Goal: Transaction & Acquisition: Purchase product/service

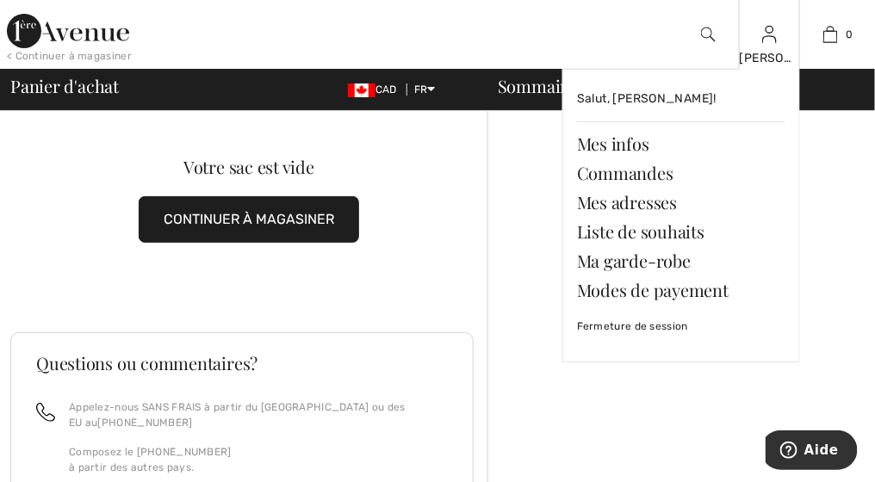
click at [779, 59] on div "[PERSON_NAME]" at bounding box center [769, 58] width 59 height 18
click at [628, 142] on link "Mes infos" at bounding box center [681, 143] width 208 height 29
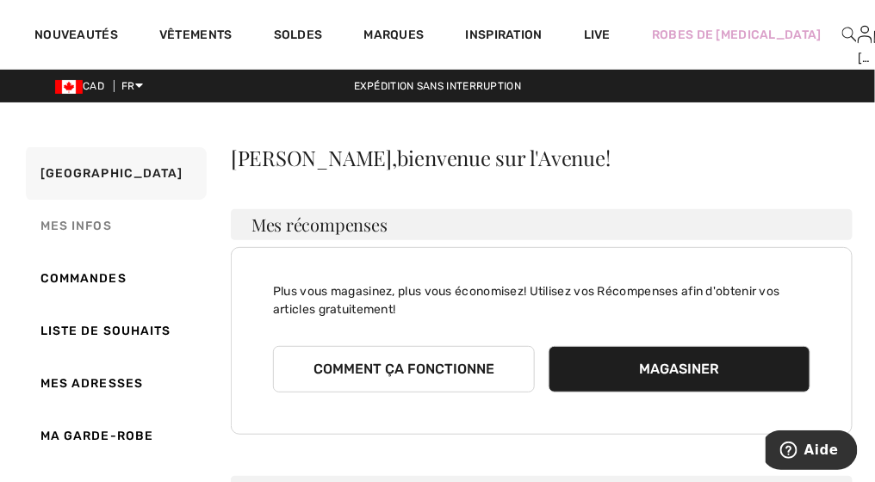
click at [94, 229] on link "Mes infos" at bounding box center [114, 226] width 184 height 53
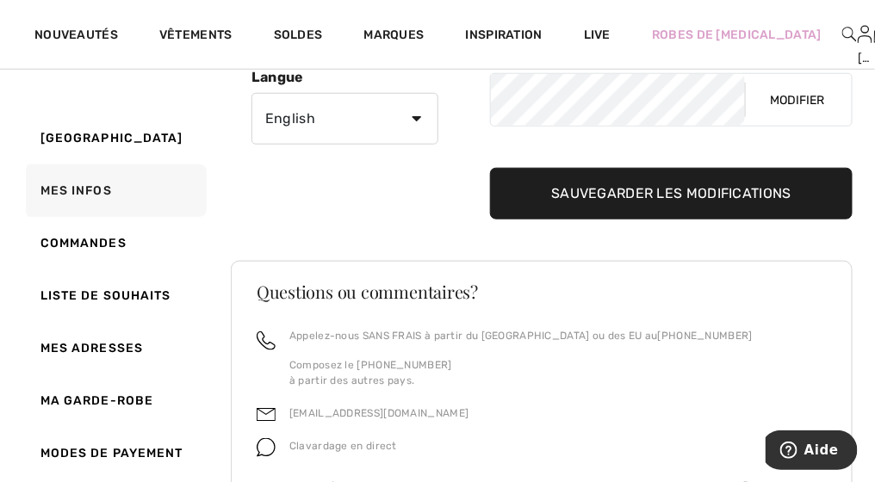
scroll to position [343, 0]
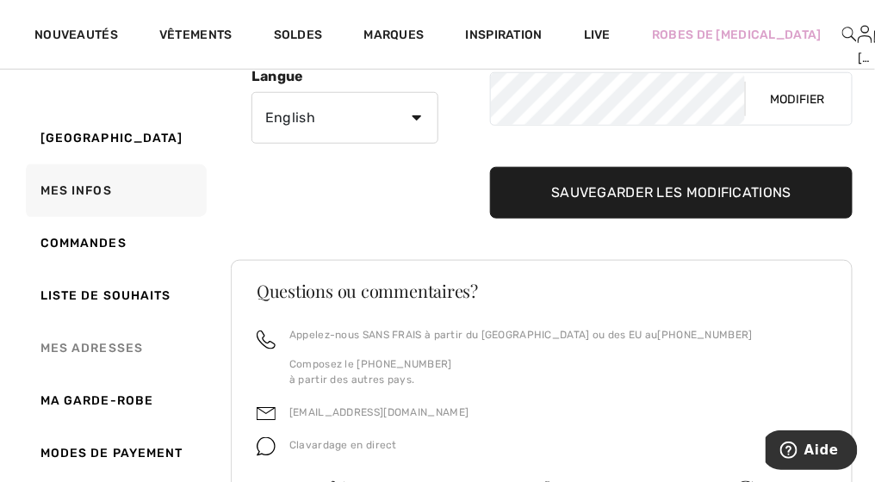
click at [102, 347] on link "Mes adresses" at bounding box center [114, 348] width 184 height 53
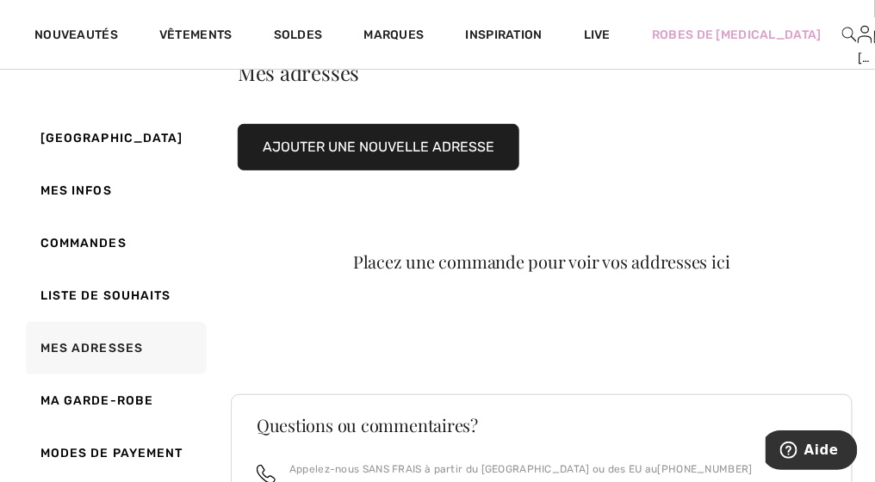
scroll to position [85, 0]
click at [427, 146] on button "Ajouter une nouvelle adresse" at bounding box center [379, 147] width 282 height 47
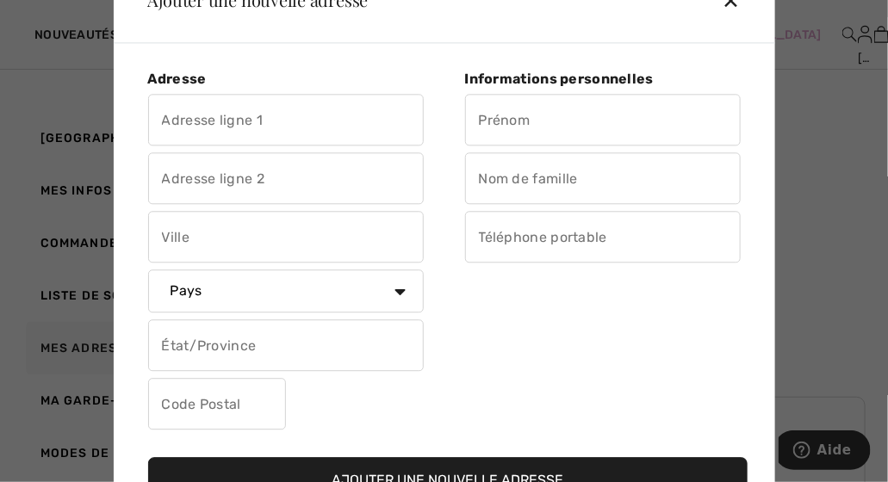
drag, startPoint x: 475, startPoint y: 130, endPoint x: 488, endPoint y: 121, distance: 15.5
click at [475, 129] on input "text" at bounding box center [603, 121] width 276 height 52
type input "lavertu"
type input "504-5692, rue St-Louis"
type input "Lévis"
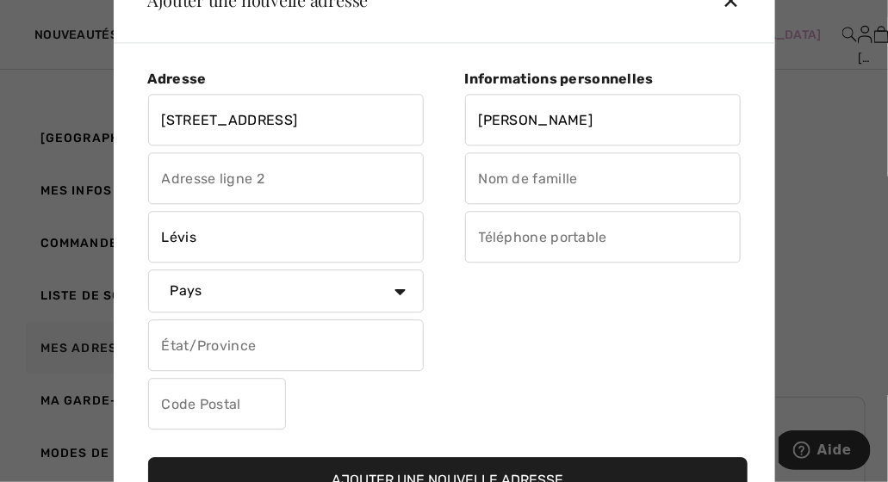
select select "CA"
select select "QC"
type input "g6v0j3"
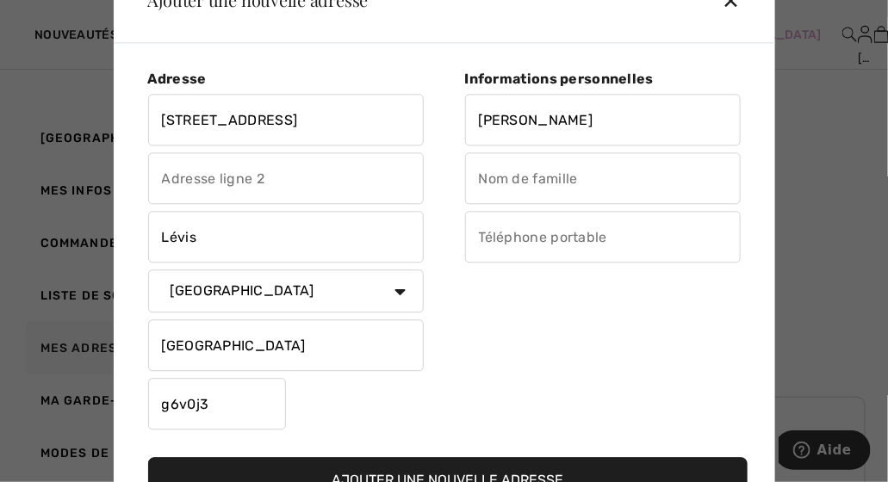
type input "claire"
type input "4182557573"
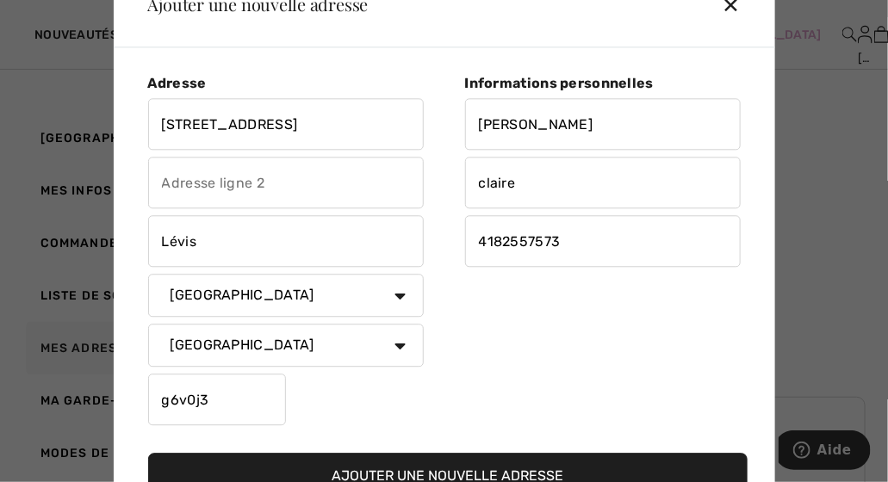
type input "G6V0J3"
click at [854, 286] on div at bounding box center [444, 241] width 888 height 482
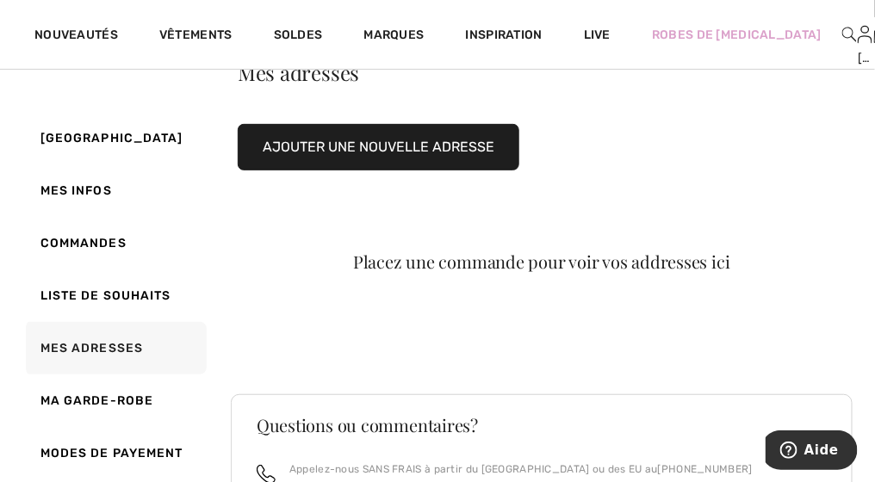
click at [434, 149] on button "Ajouter une nouvelle adresse" at bounding box center [379, 147] width 282 height 47
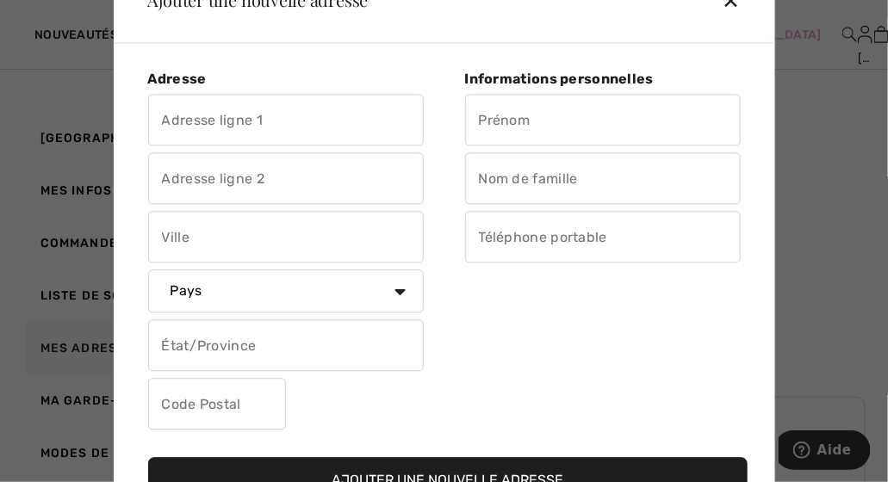
click at [476, 113] on input "text" at bounding box center [603, 121] width 276 height 52
type input "lavertu"
type input "504-5692, rue St-Louis"
type input "Lévis"
select select "CA"
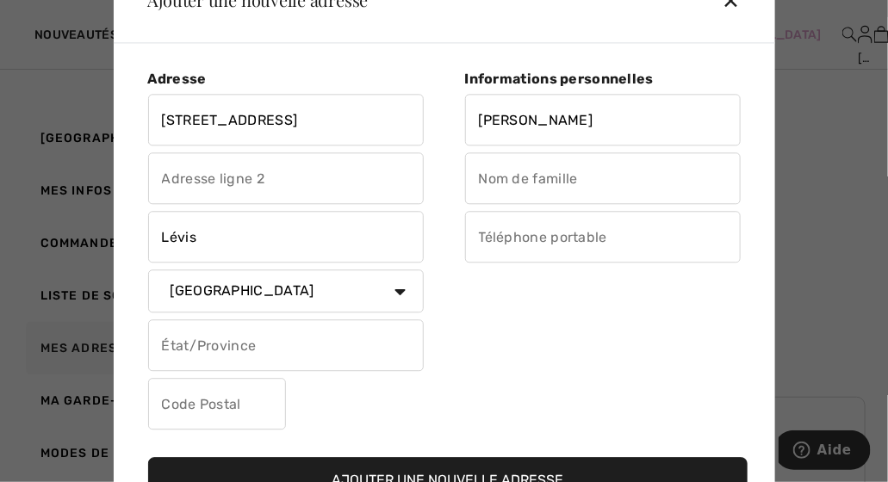
select select "QC"
type input "g6v0j3"
type input "claire"
type input "4182557573"
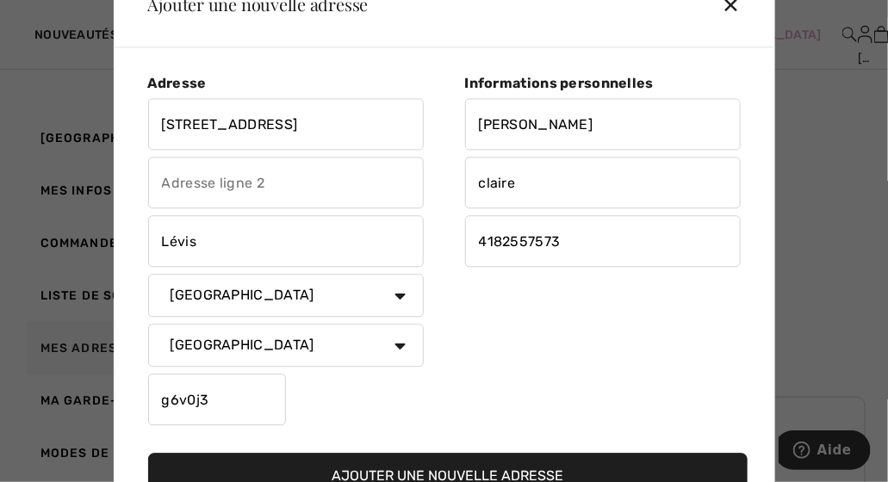
type input "G6V0J3"
click at [400, 341] on select "État/Province Alberta Colombie-Britannique Ile-du-Prince-Edward Manitoba Nouvea…" at bounding box center [286, 346] width 276 height 43
click at [534, 133] on input "lavertu" at bounding box center [603, 125] width 276 height 52
click at [520, 185] on input "claire" at bounding box center [603, 184] width 276 height 52
click at [560, 245] on input "4182557573" at bounding box center [603, 242] width 276 height 52
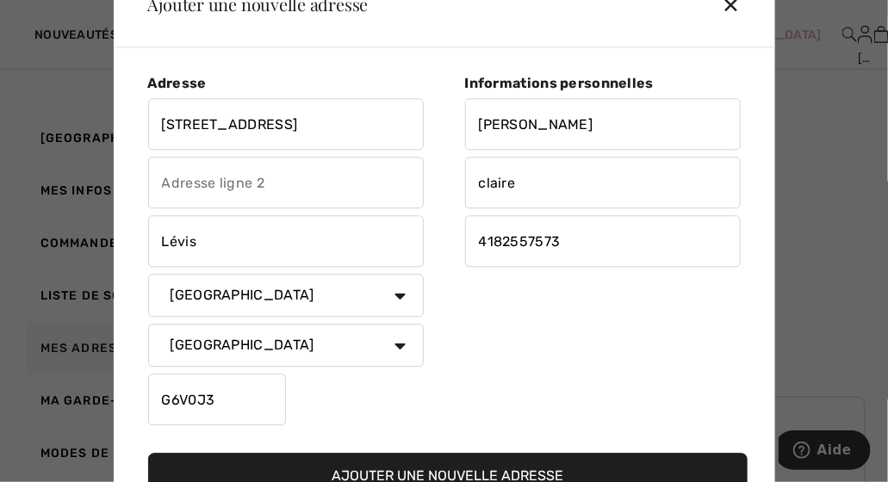
click at [284, 415] on input "G6V0J3" at bounding box center [217, 401] width 138 height 52
click at [810, 61] on div at bounding box center [444, 241] width 888 height 482
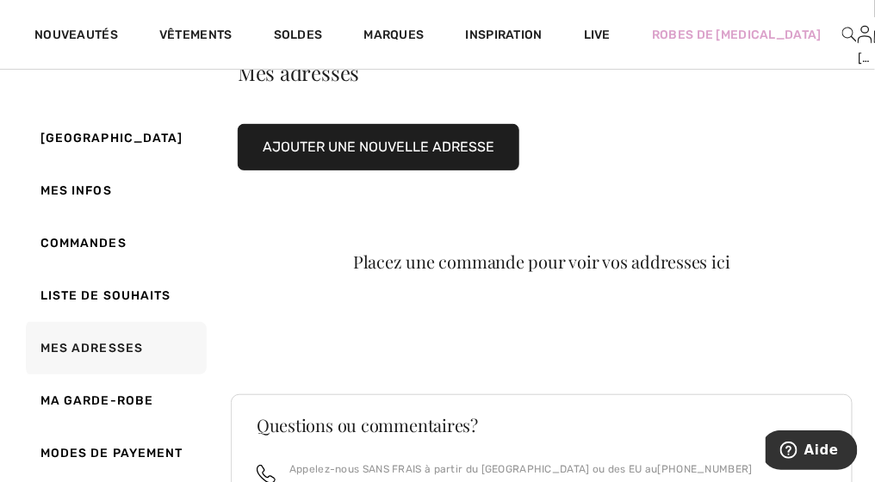
click at [393, 148] on button "Ajouter une nouvelle adresse" at bounding box center [379, 147] width 282 height 47
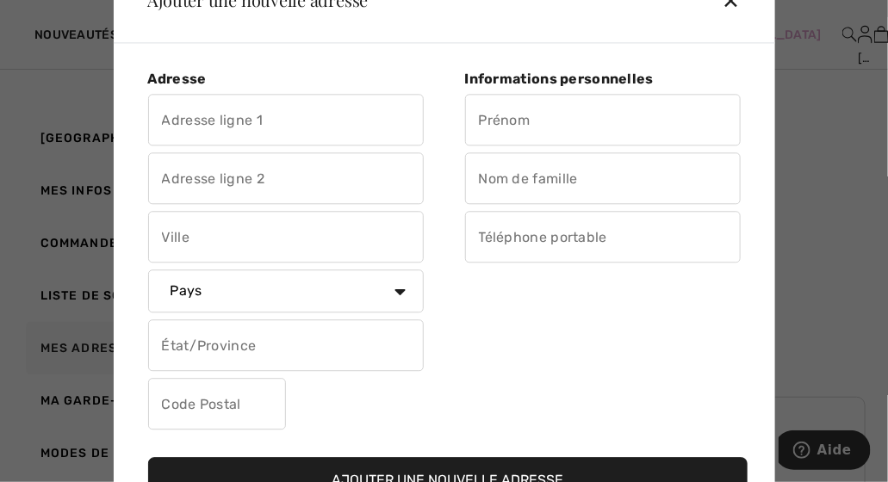
click at [496, 123] on input "text" at bounding box center [603, 121] width 276 height 52
type input "lavertu"
type input "504-5692, rue St-Louis"
type input "Lévis"
select select "CA"
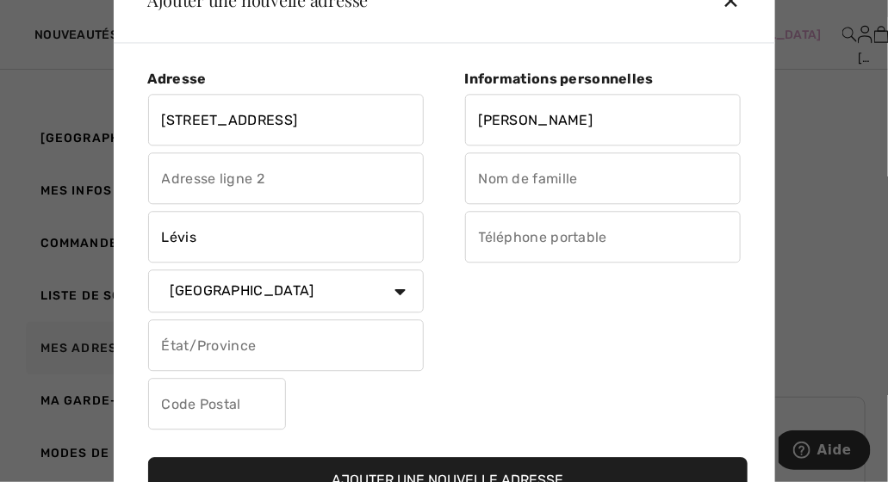
select select "QC"
type input "g6v0j3"
type input "claire"
type input "4182557573"
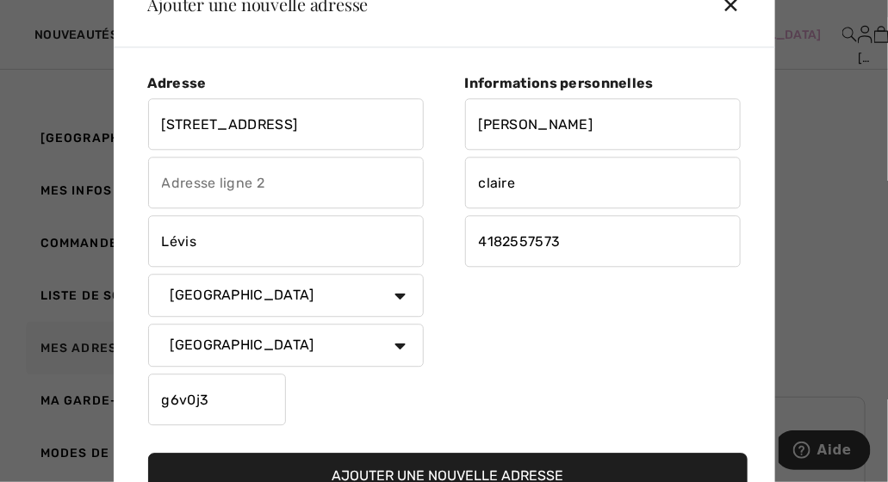
type input "G6V0J3"
click at [812, 39] on div at bounding box center [444, 241] width 888 height 482
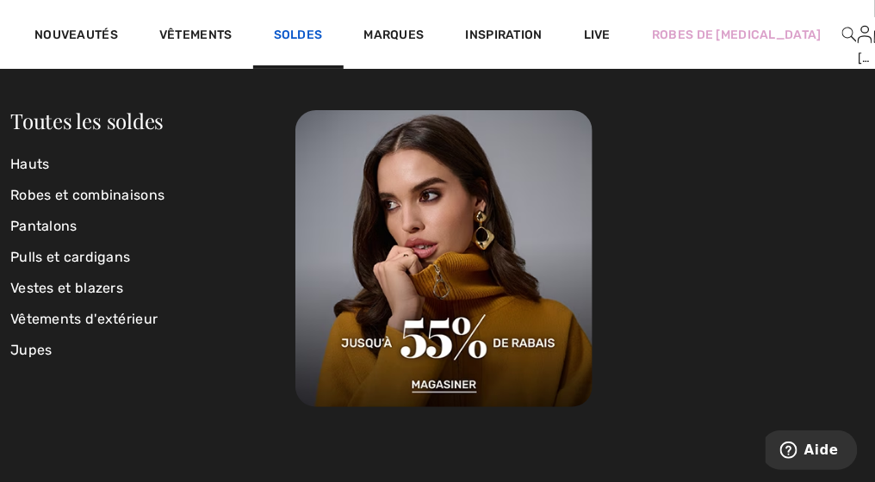
click at [312, 35] on link "Soldes" at bounding box center [298, 37] width 49 height 18
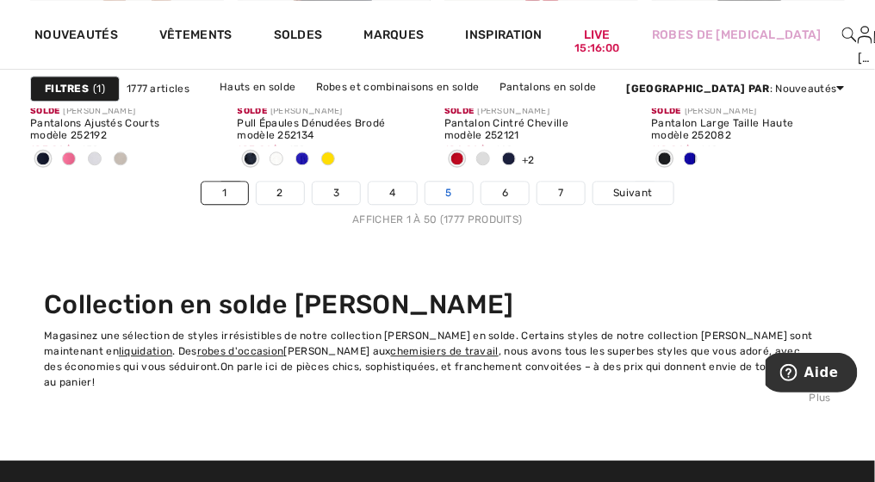
scroll to position [5941, 0]
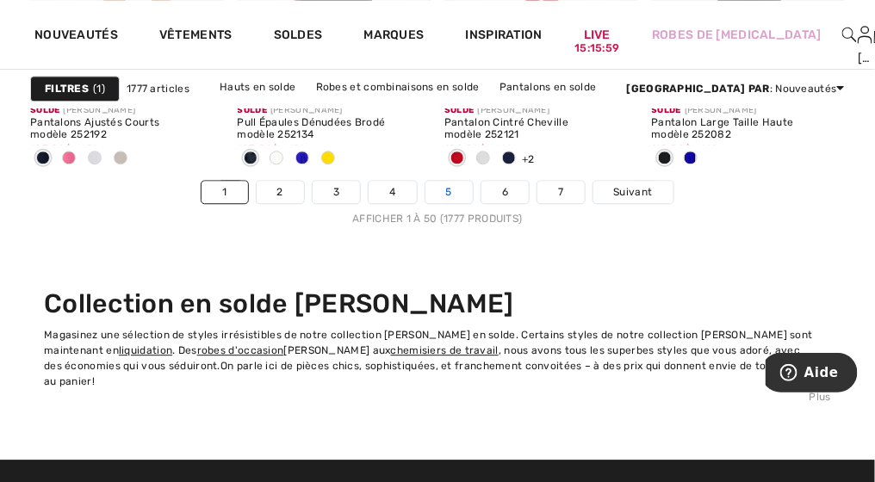
click at [451, 196] on link "5" at bounding box center [448, 192] width 47 height 22
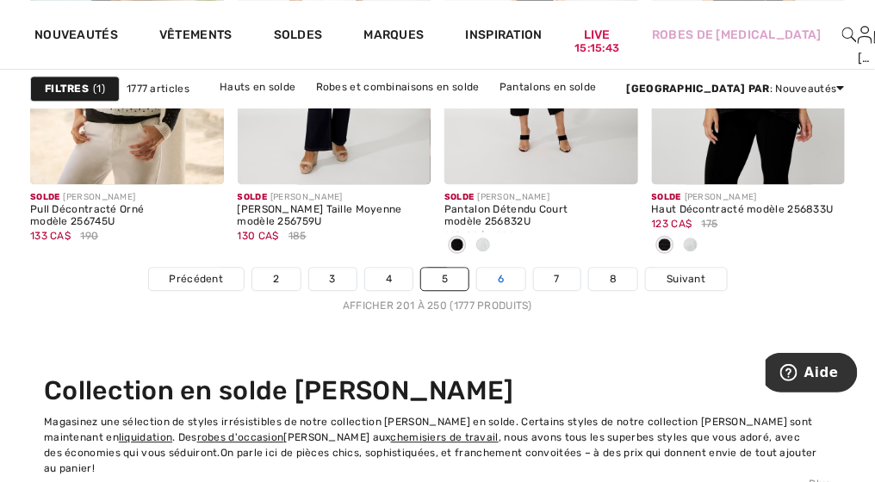
scroll to position [5854, 0]
click at [497, 276] on link "6" at bounding box center [500, 279] width 47 height 22
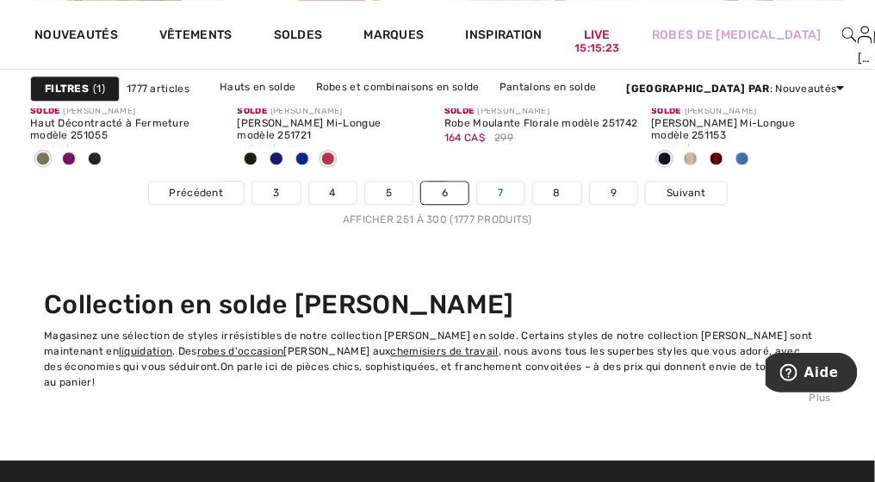
scroll to position [5941, 0]
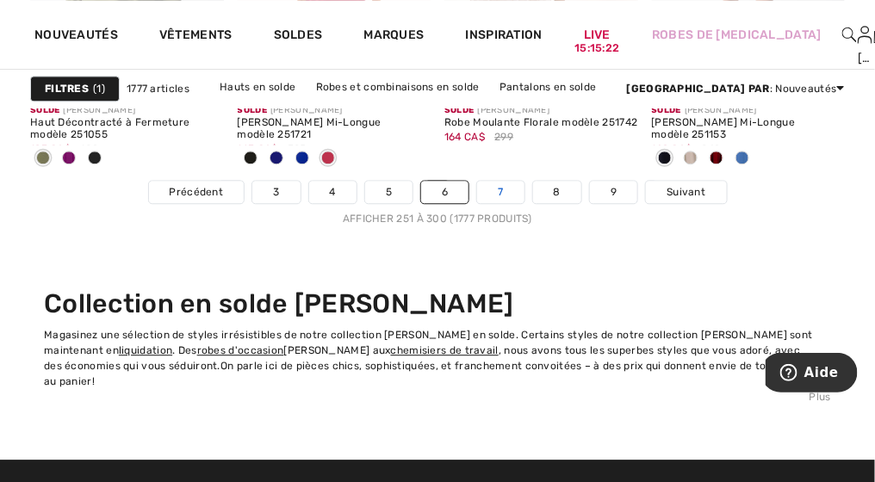
click at [506, 198] on link "7" at bounding box center [500, 192] width 47 height 22
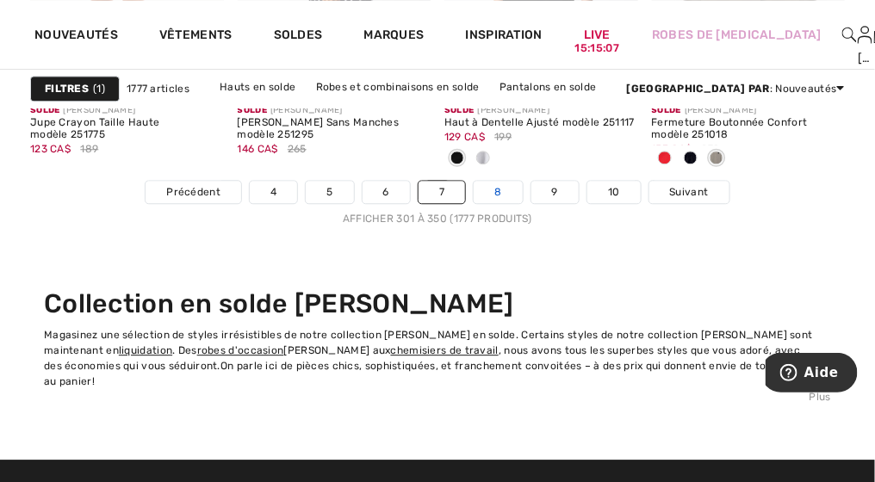
scroll to position [5942, 0]
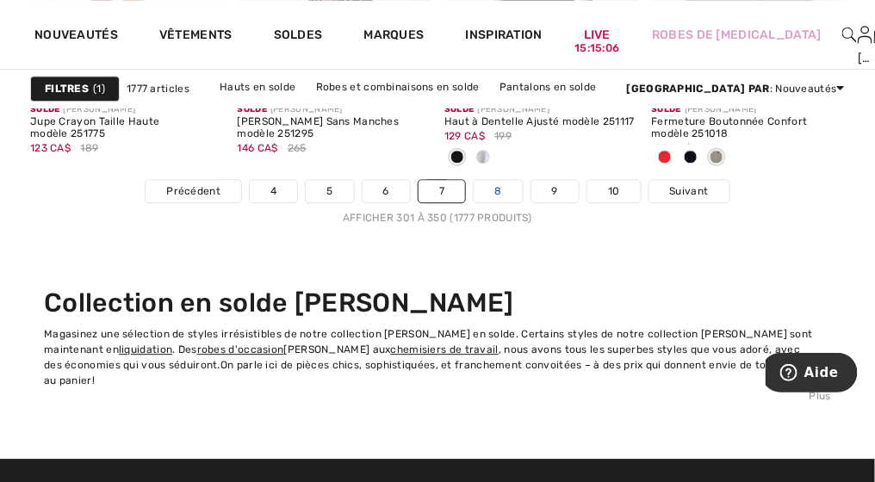
click at [497, 194] on link "8" at bounding box center [498, 191] width 48 height 22
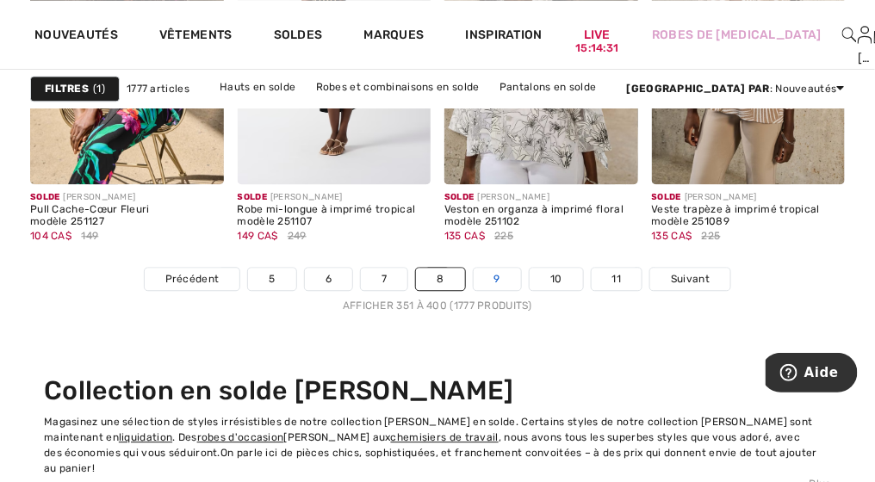
scroll to position [5854, 0]
click at [494, 280] on link "9" at bounding box center [497, 279] width 47 height 22
click at [498, 277] on link "9" at bounding box center [497, 279] width 47 height 22
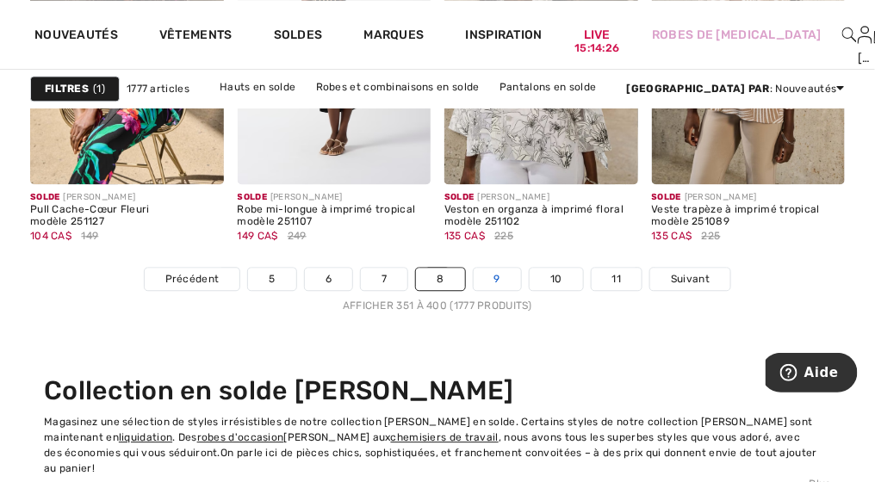
click at [498, 277] on link "9" at bounding box center [497, 279] width 47 height 22
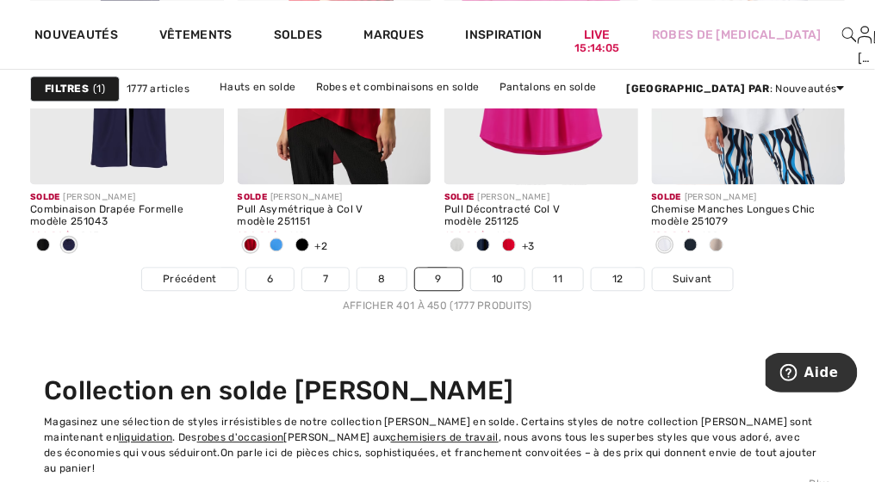
scroll to position [5856, 0]
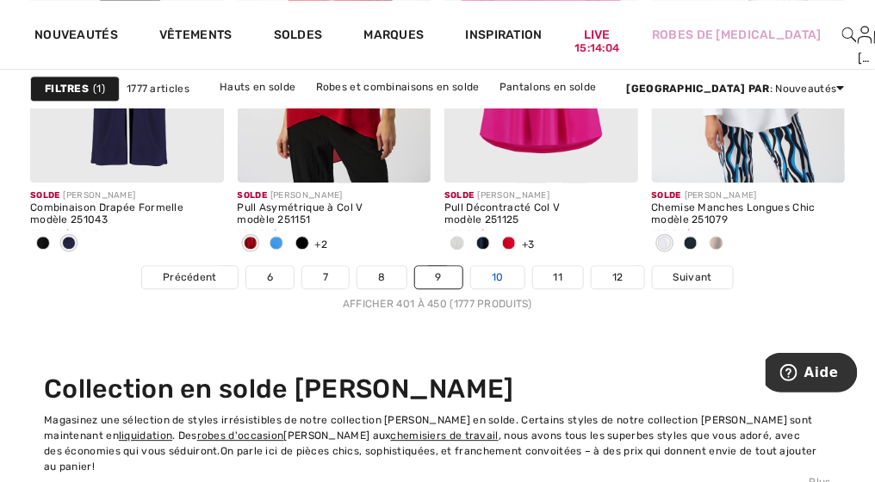
click at [500, 279] on link "10" at bounding box center [497, 277] width 53 height 22
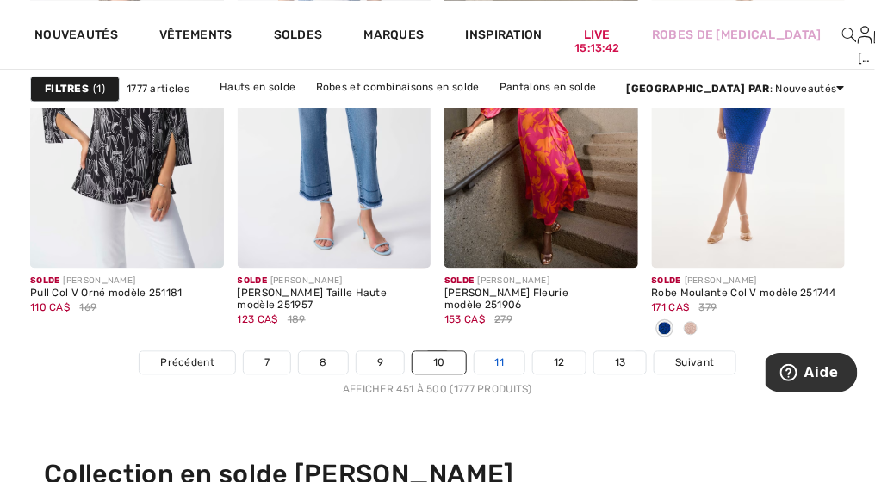
scroll to position [5770, 0]
click at [501, 368] on link "11" at bounding box center [500, 363] width 51 height 22
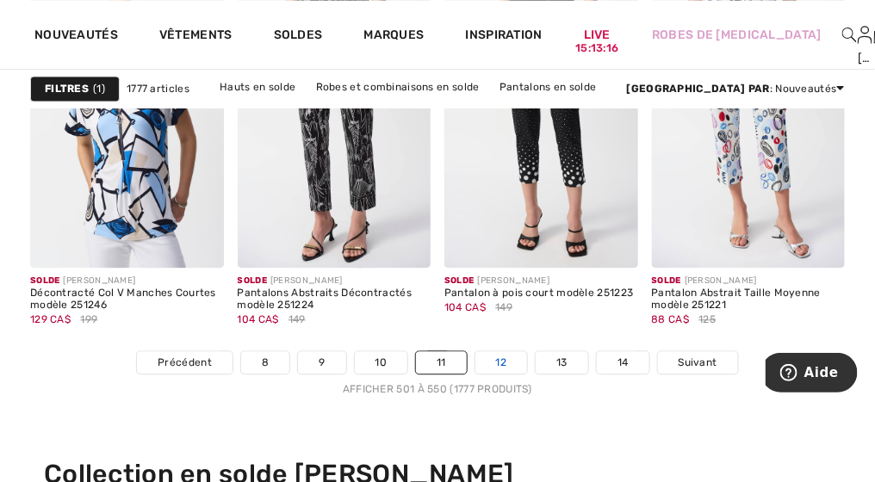
scroll to position [5770, 0]
click at [504, 363] on link "12" at bounding box center [501, 363] width 53 height 22
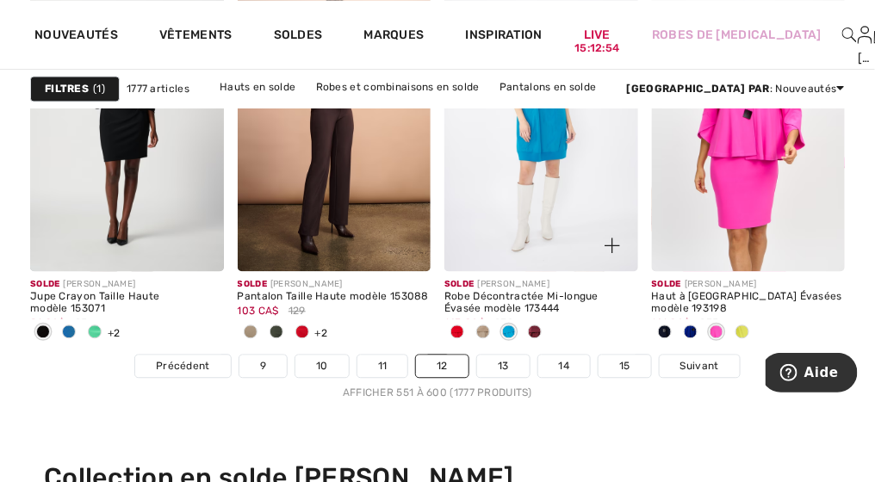
scroll to position [5768, 0]
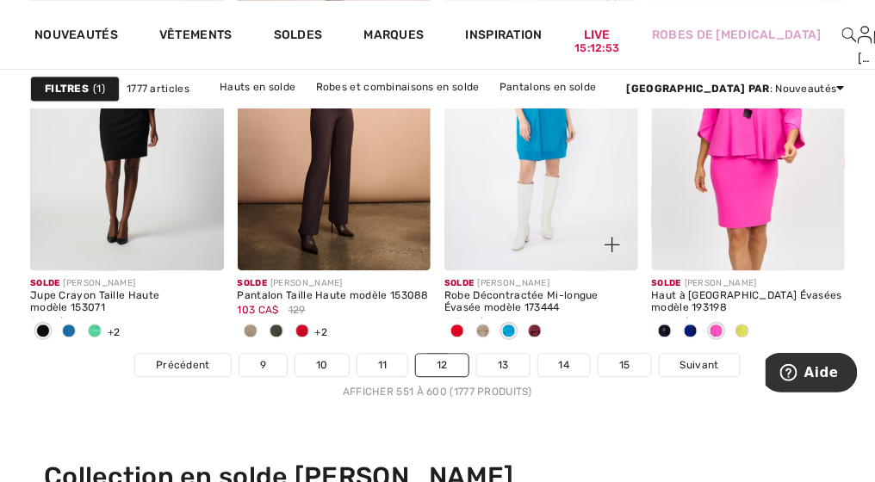
click at [459, 334] on span at bounding box center [457, 331] width 14 height 14
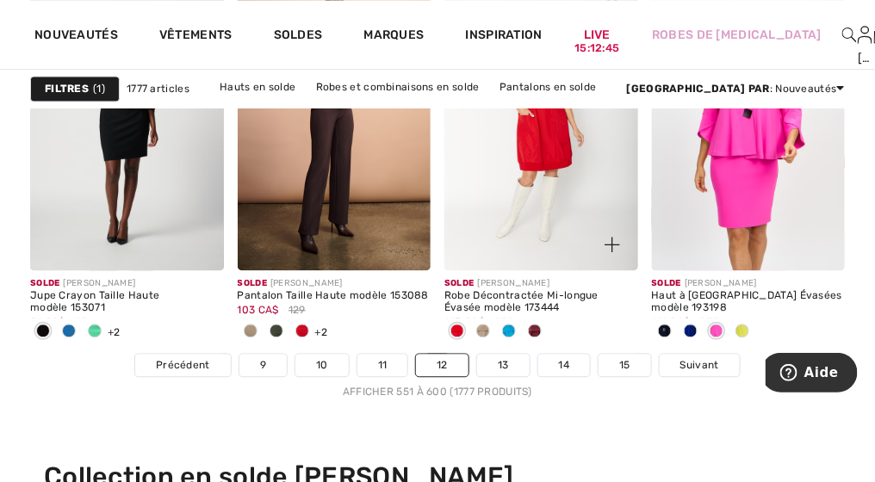
click at [462, 327] on span at bounding box center [457, 331] width 14 height 14
click at [499, 311] on div "Robe Décontractée Mi-longue Évasée modèle 173444" at bounding box center [541, 302] width 194 height 24
click at [524, 247] on img at bounding box center [541, 126] width 194 height 290
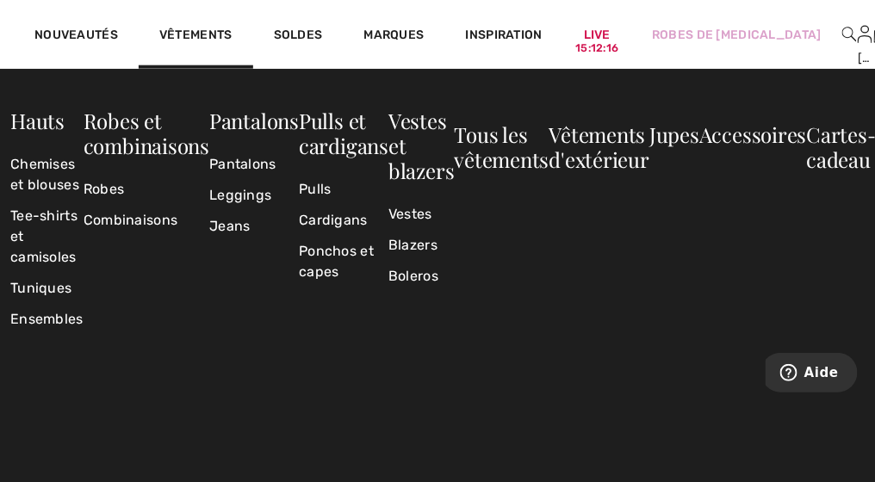
scroll to position [505, 0]
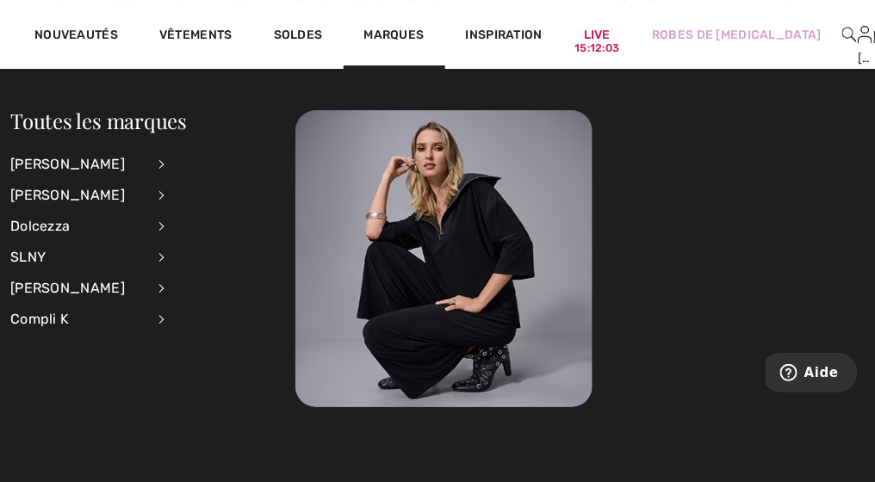
scroll to position [6312, 0]
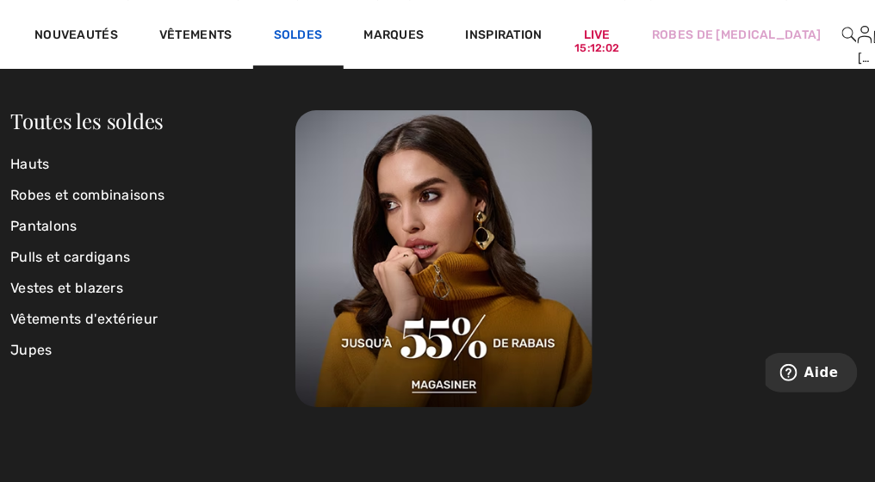
click at [289, 37] on link "Soldes" at bounding box center [298, 37] width 49 height 18
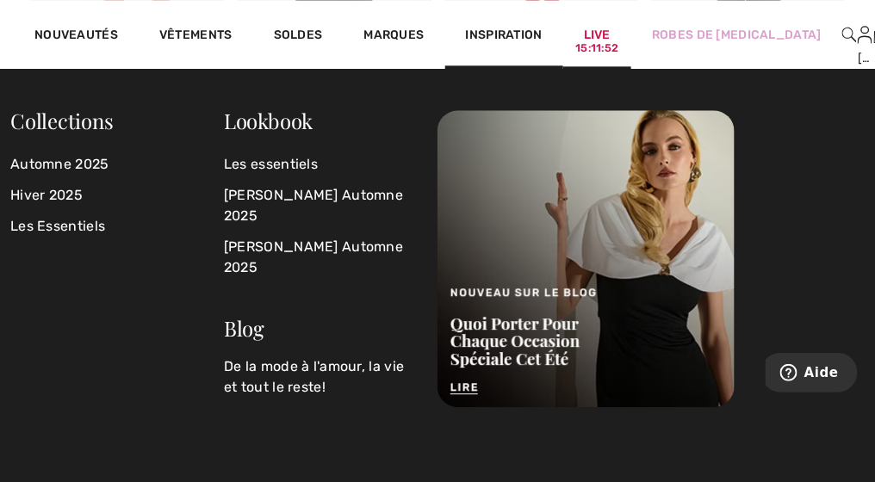
scroll to position [5945, 0]
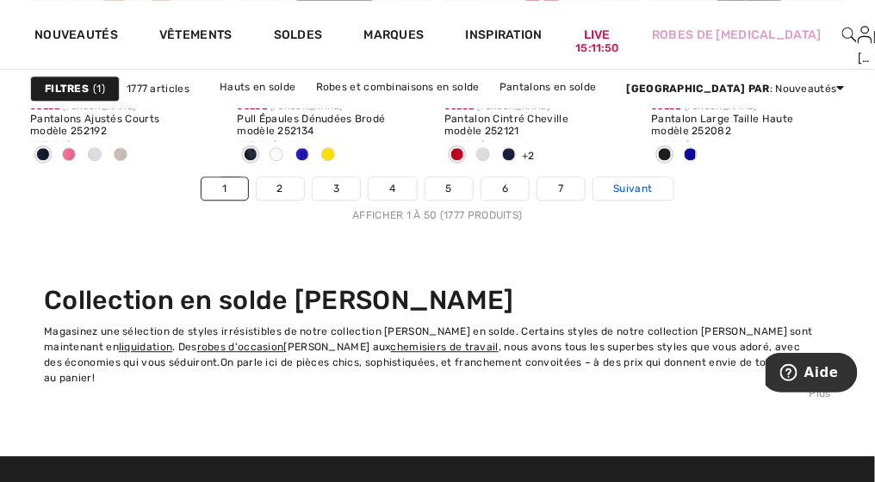
click at [630, 189] on span "Suivant" at bounding box center [633, 189] width 39 height 16
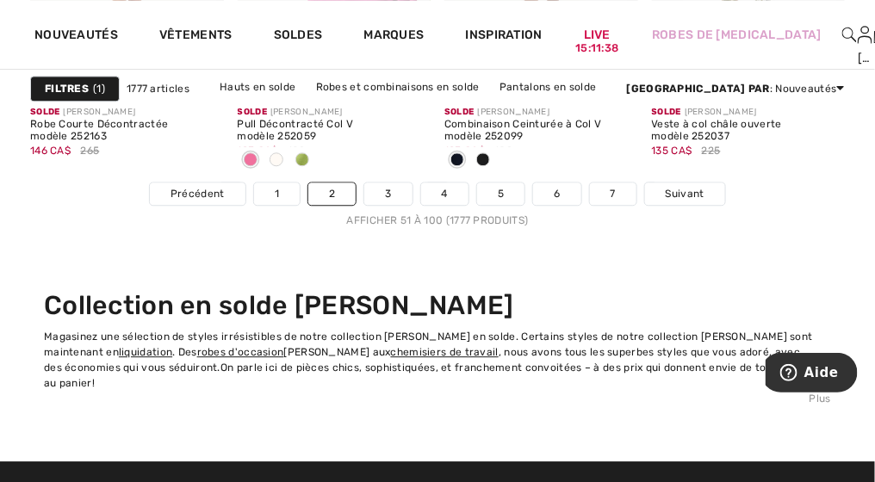
scroll to position [5940, 0]
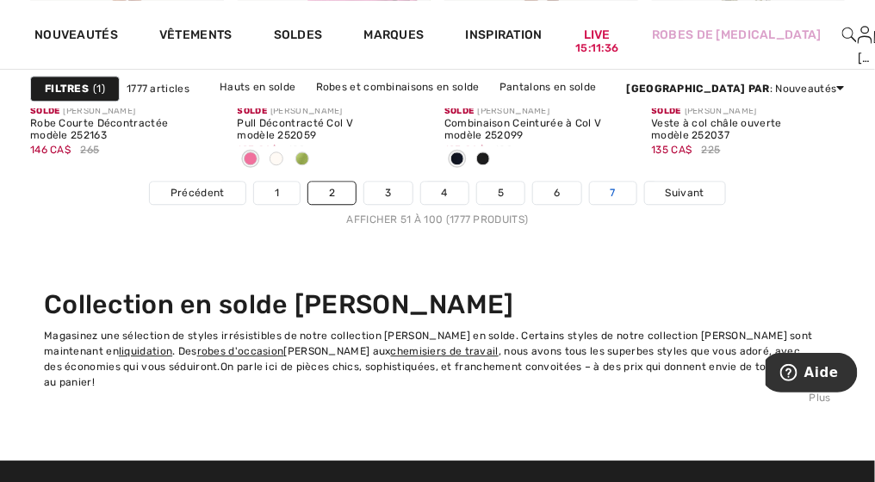
click at [614, 199] on link "7" at bounding box center [613, 193] width 47 height 22
click at [615, 189] on link "7" at bounding box center [613, 193] width 47 height 22
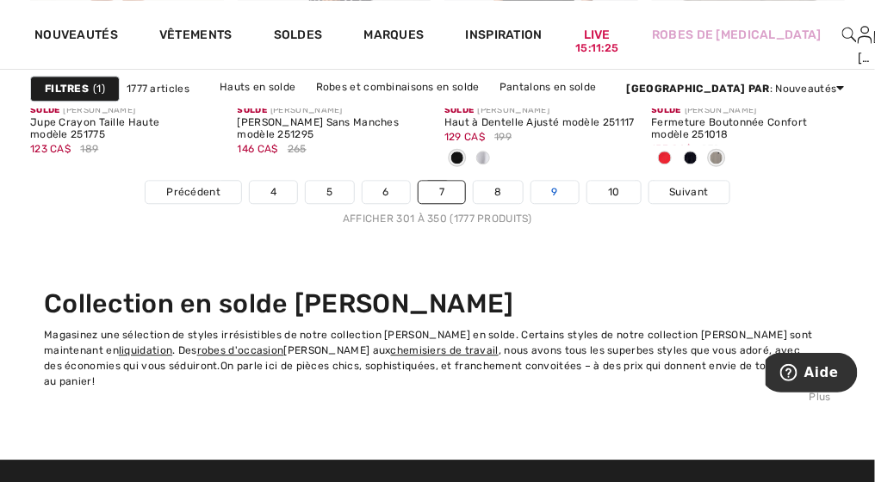
scroll to position [5942, 0]
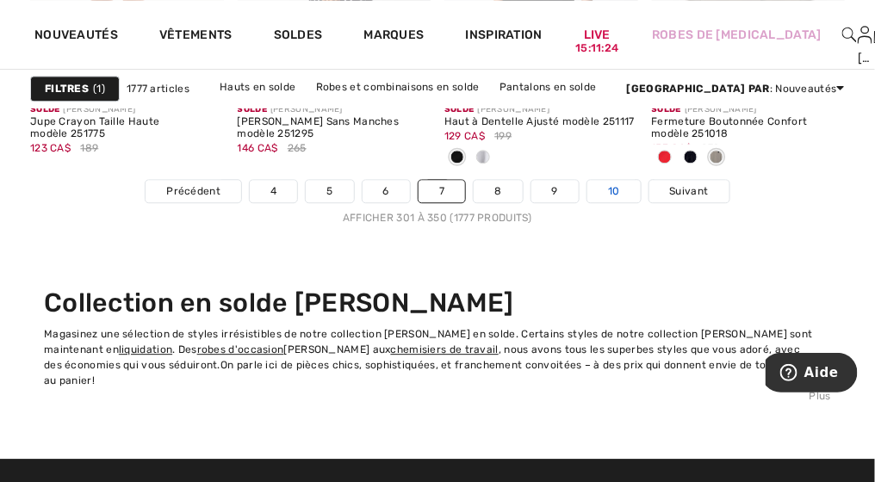
click at [618, 193] on link "10" at bounding box center [613, 191] width 53 height 22
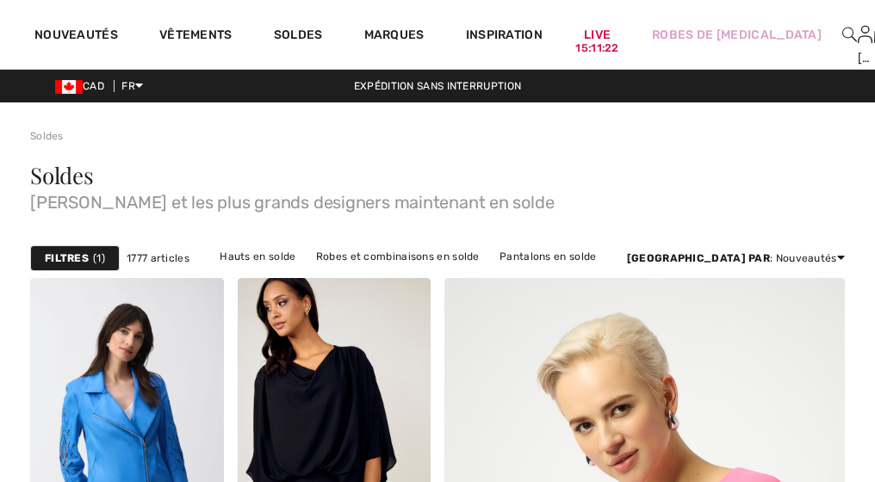
click at [615, 189] on span "[PERSON_NAME] et les plus grands designers maintenant en solde" at bounding box center [437, 199] width 815 height 24
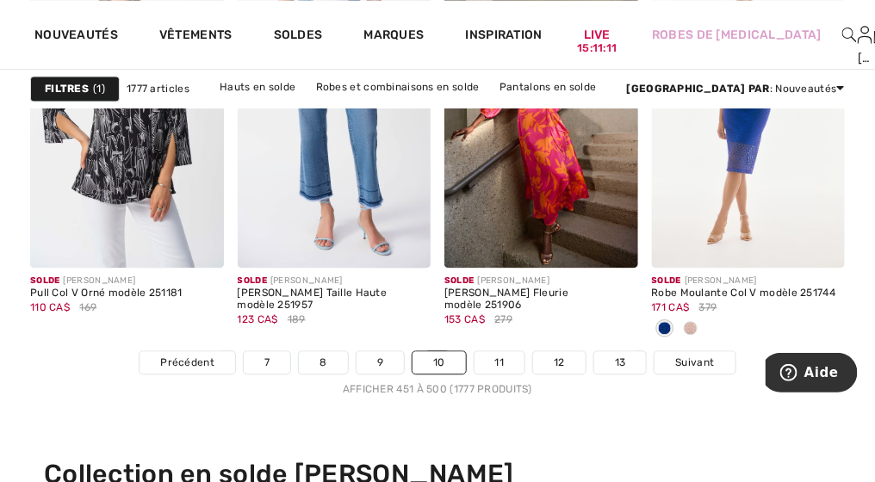
scroll to position [5770, 0]
click at [506, 367] on link "11" at bounding box center [500, 363] width 51 height 22
click at [501, 363] on link "11" at bounding box center [500, 363] width 51 height 22
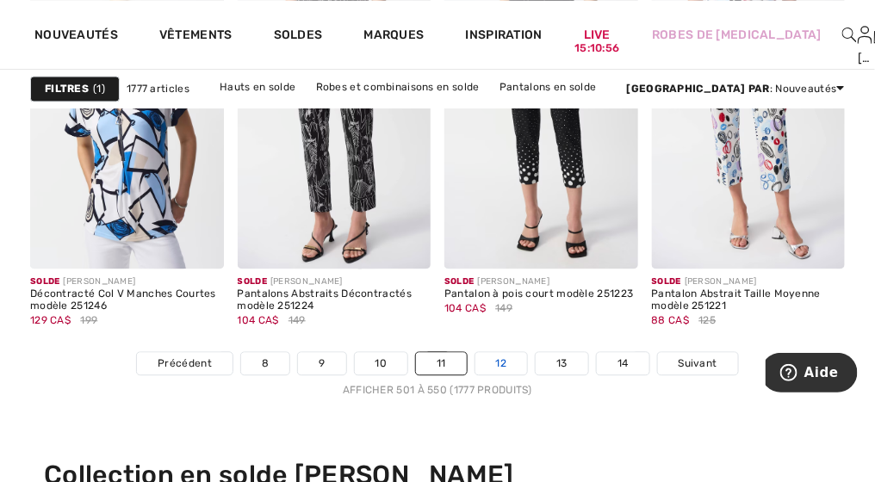
scroll to position [5770, 0]
click at [504, 361] on link "12" at bounding box center [501, 363] width 53 height 22
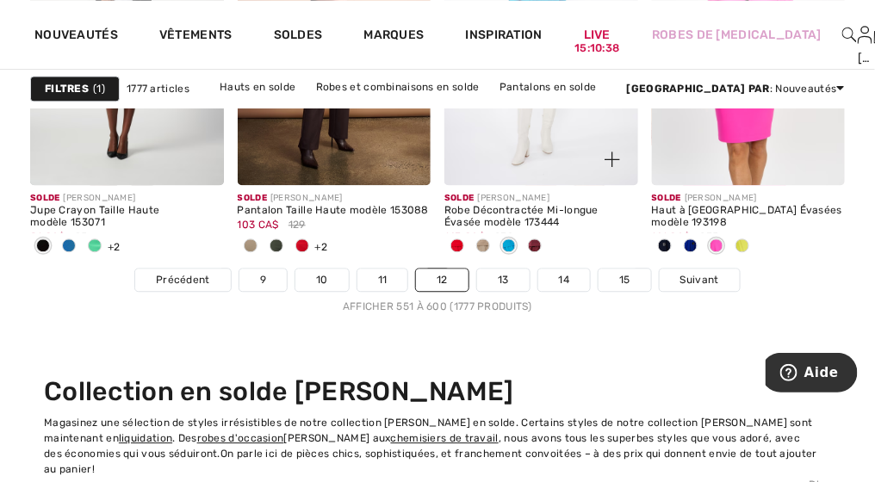
scroll to position [5854, 0]
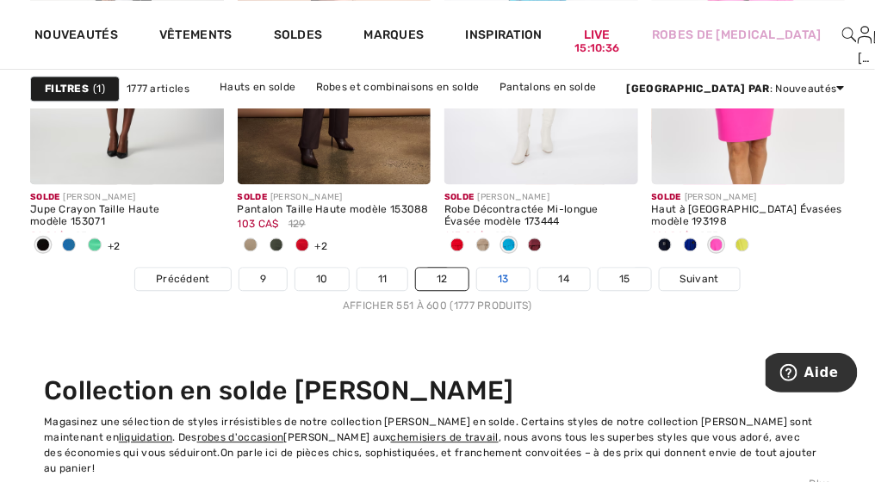
click at [506, 277] on link "13" at bounding box center [503, 279] width 53 height 22
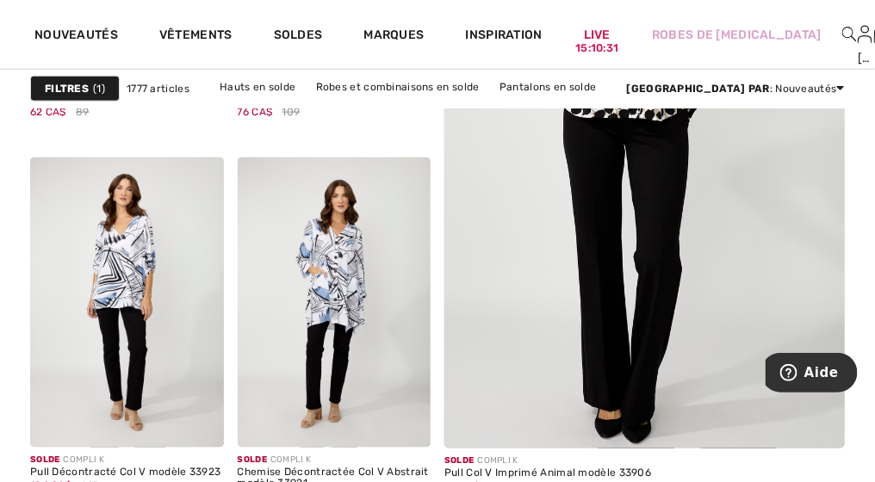
scroll to position [513, 0]
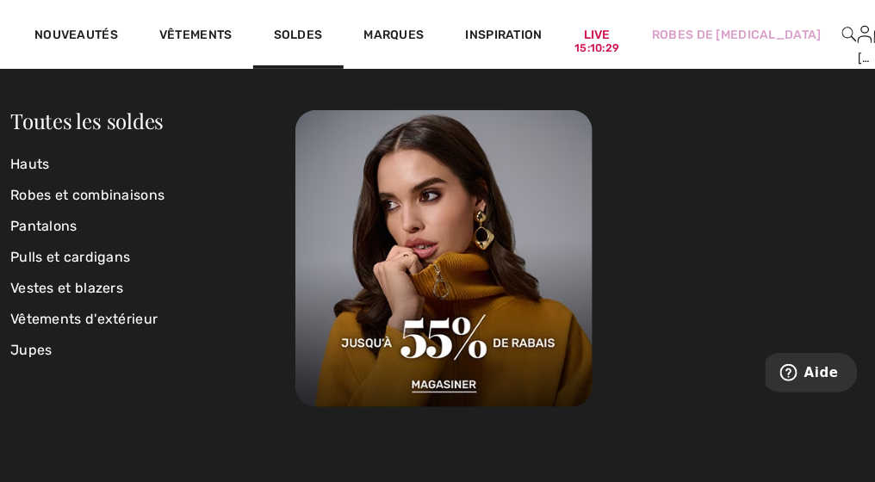
scroll to position [158, 0]
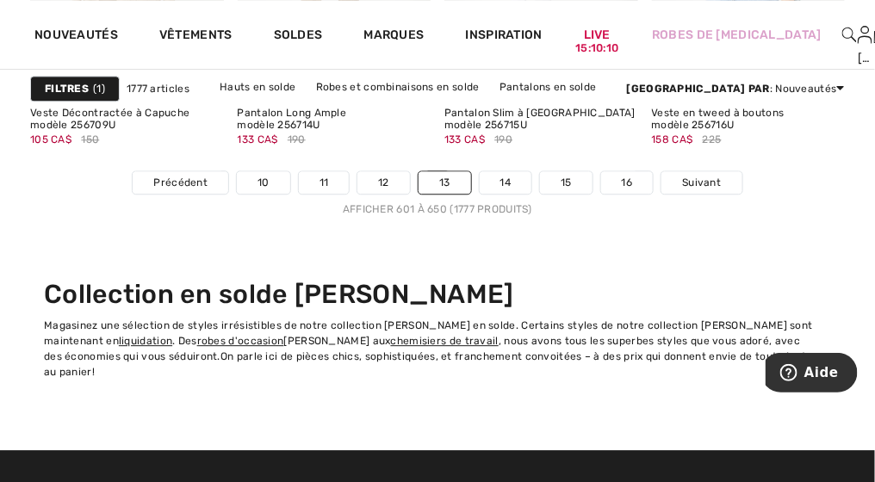
scroll to position [5952, 0]
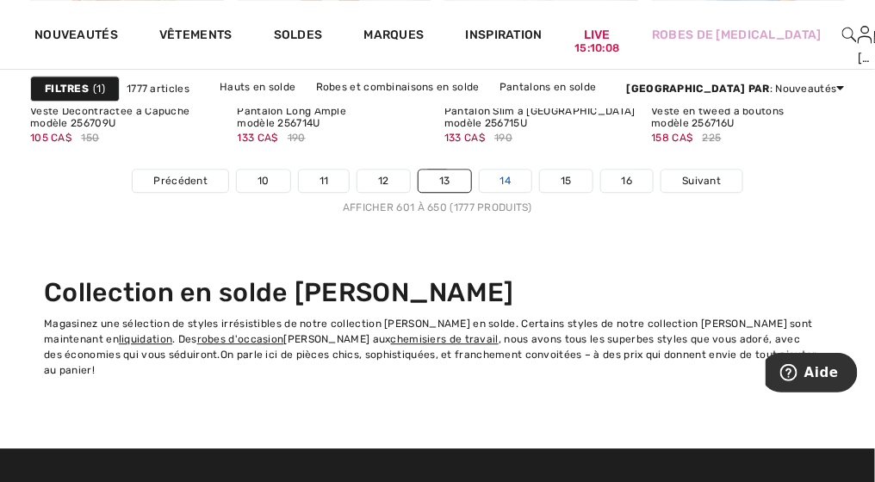
click at [503, 177] on link "14" at bounding box center [506, 181] width 53 height 22
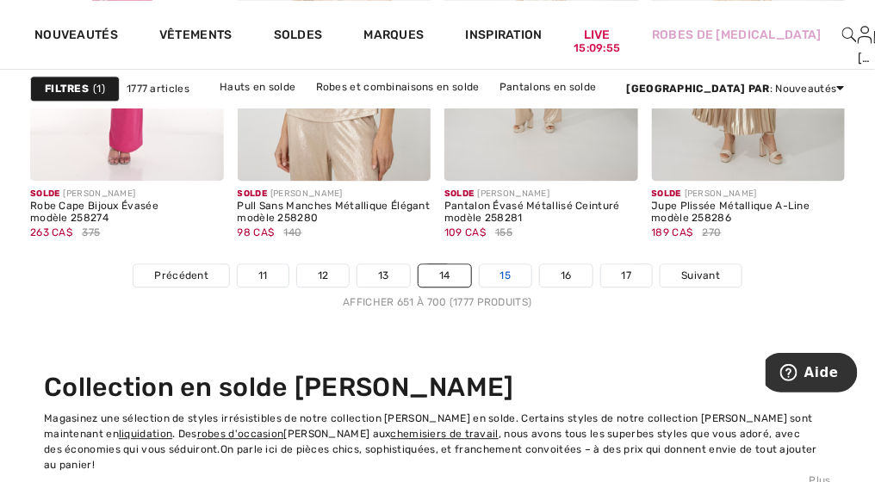
scroll to position [5857, 0]
click at [506, 276] on link "15" at bounding box center [506, 276] width 53 height 22
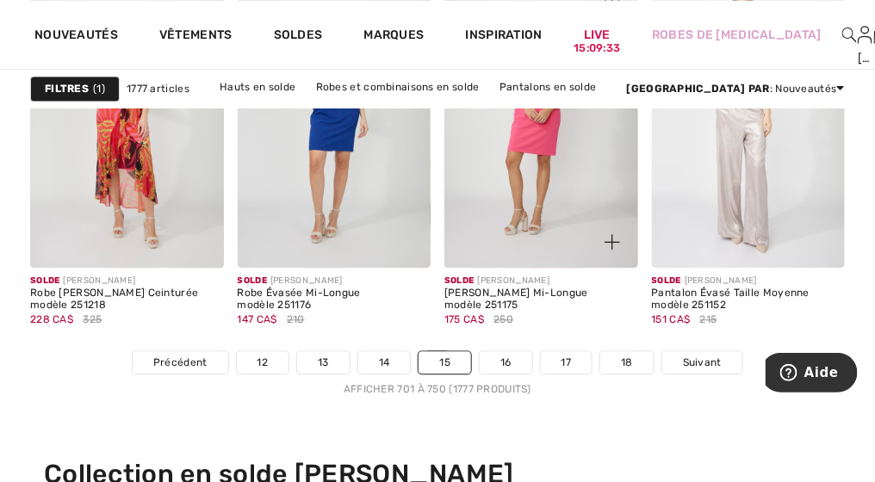
scroll to position [5770, 0]
click at [504, 362] on link "16" at bounding box center [506, 363] width 53 height 22
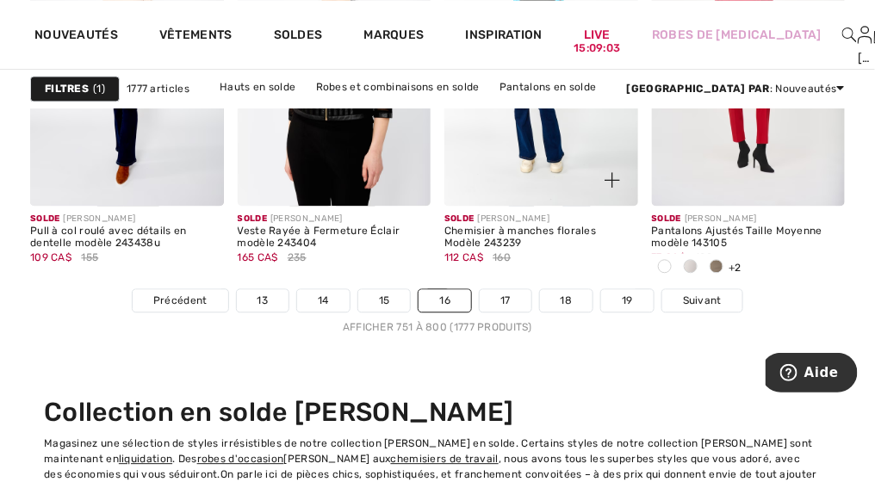
scroll to position [5834, 0]
click at [498, 299] on link "17" at bounding box center [506, 299] width 52 height 22
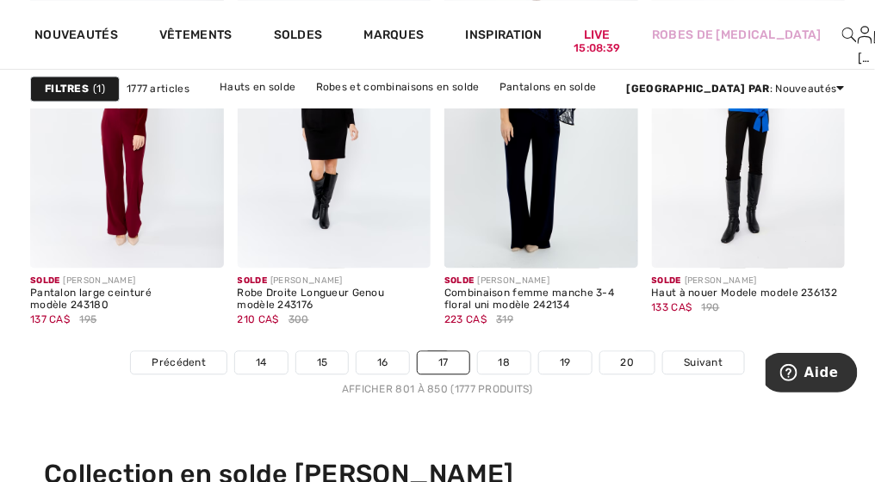
scroll to position [5770, 0]
click at [504, 365] on link "18" at bounding box center [504, 363] width 53 height 22
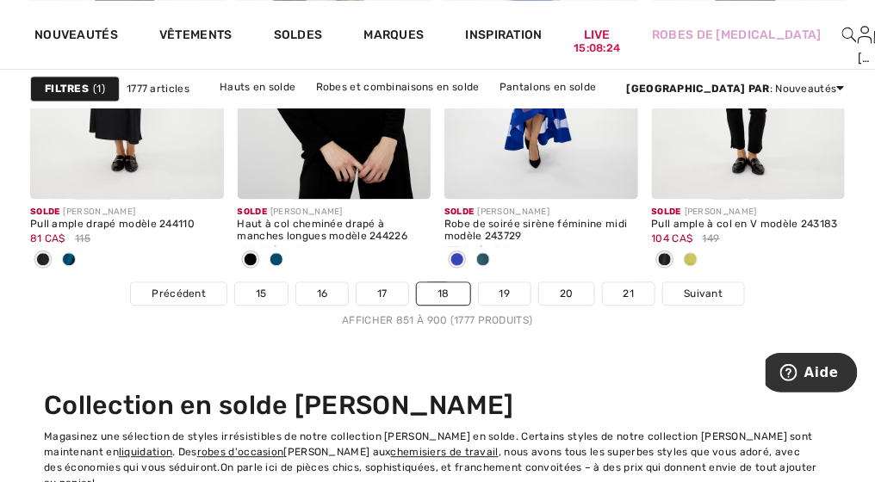
scroll to position [5839, 0]
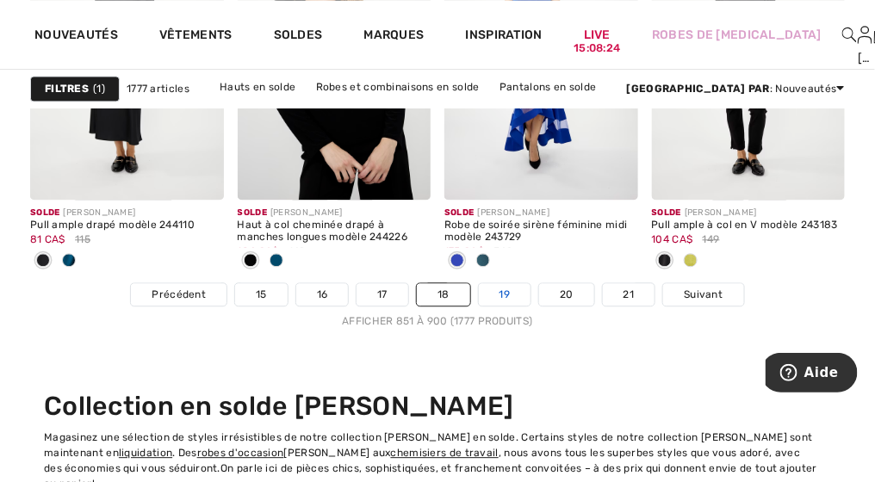
click at [508, 295] on link "19" at bounding box center [505, 294] width 53 height 22
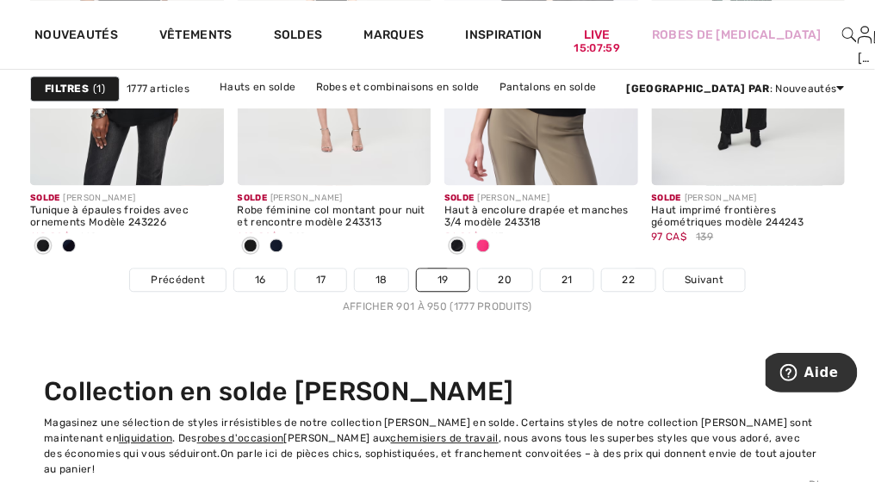
scroll to position [5854, 0]
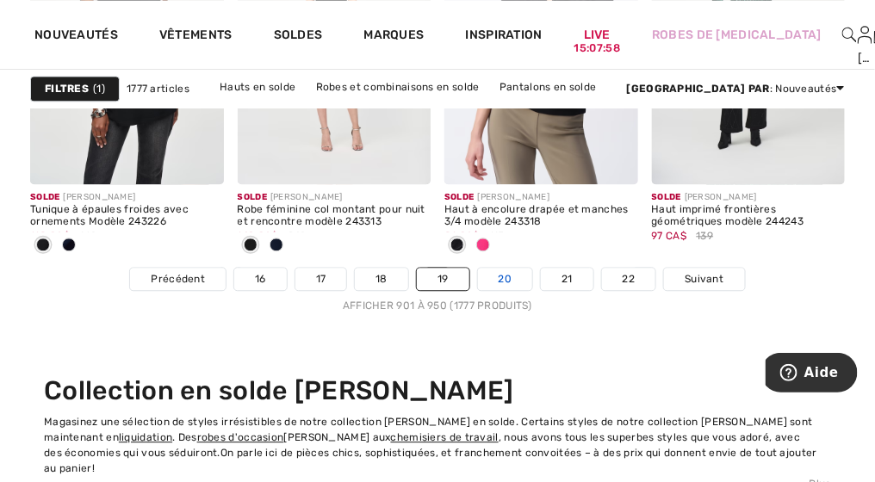
click at [503, 276] on link "20" at bounding box center [505, 279] width 55 height 22
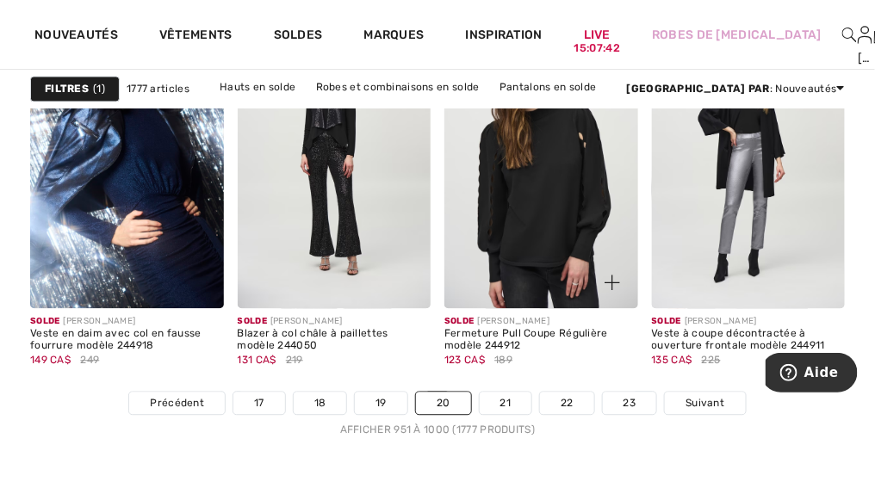
scroll to position [5771, 0]
click at [506, 393] on link "21" at bounding box center [506, 404] width 53 height 22
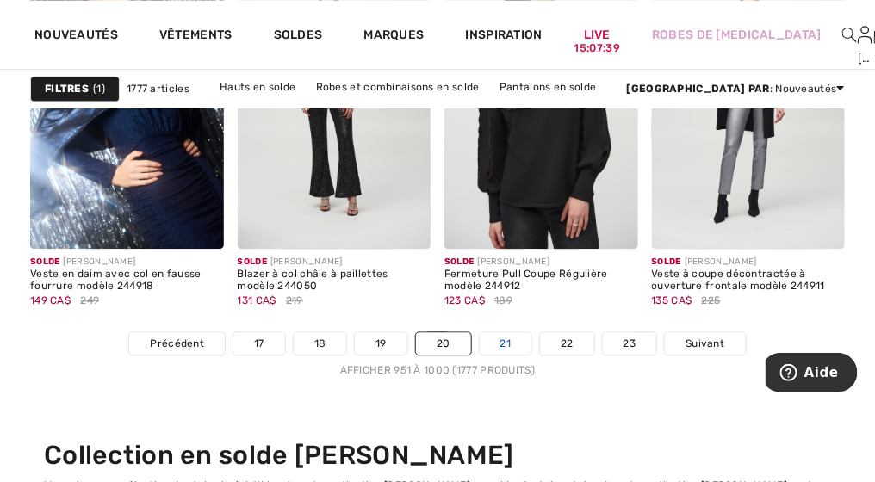
scroll to position [5839, 0]
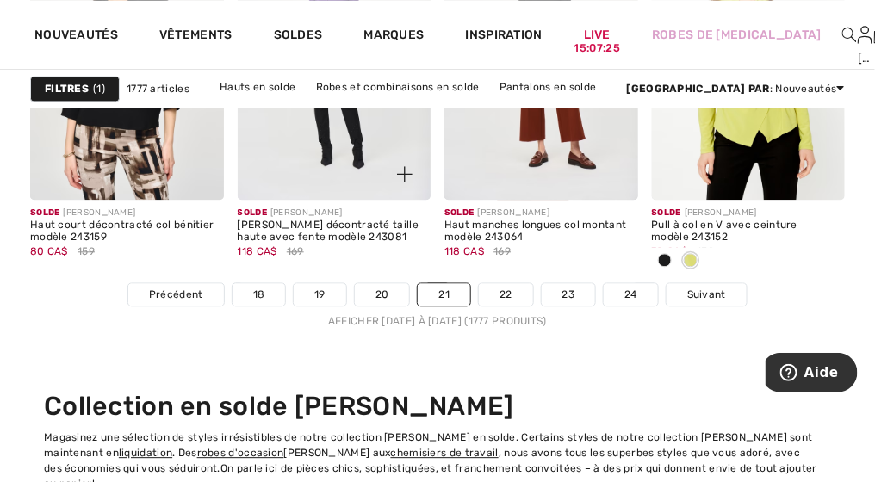
scroll to position [5839, 0]
click at [509, 292] on link "22" at bounding box center [506, 294] width 54 height 22
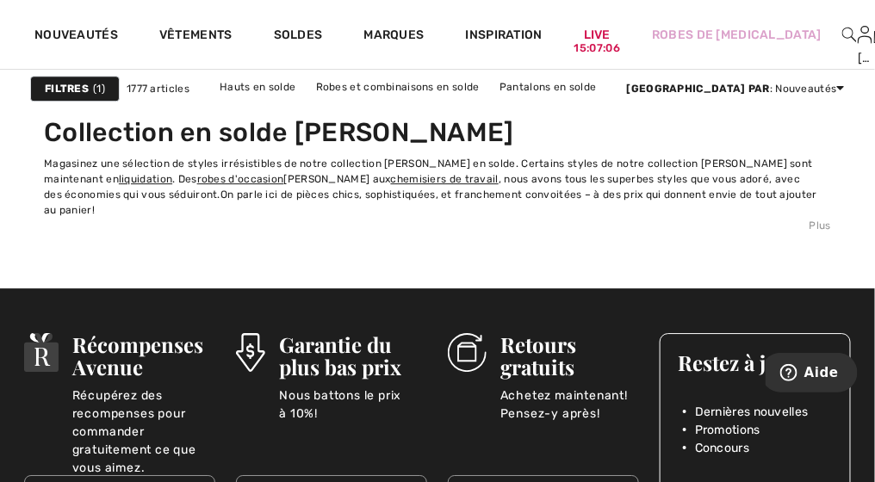
scroll to position [6113, 0]
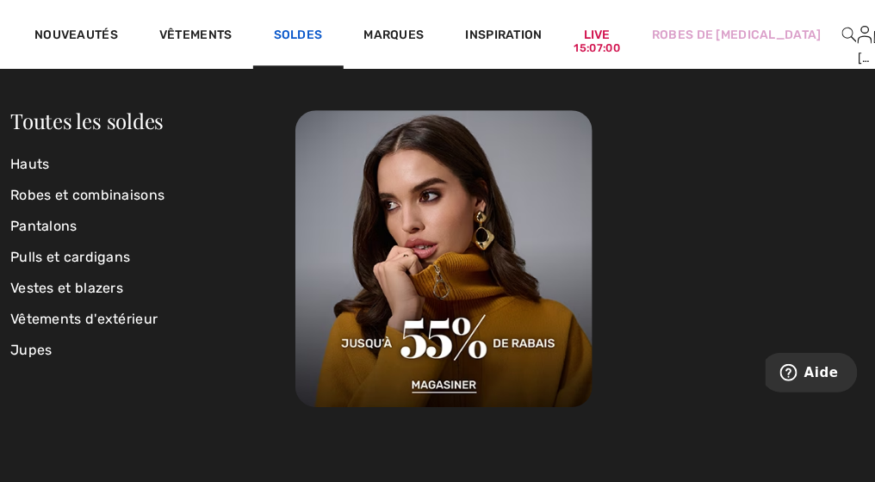
click at [313, 32] on link "Soldes" at bounding box center [298, 37] width 49 height 18
click at [288, 32] on link "Soldes" at bounding box center [298, 37] width 49 height 18
